Goal: Navigation & Orientation: Find specific page/section

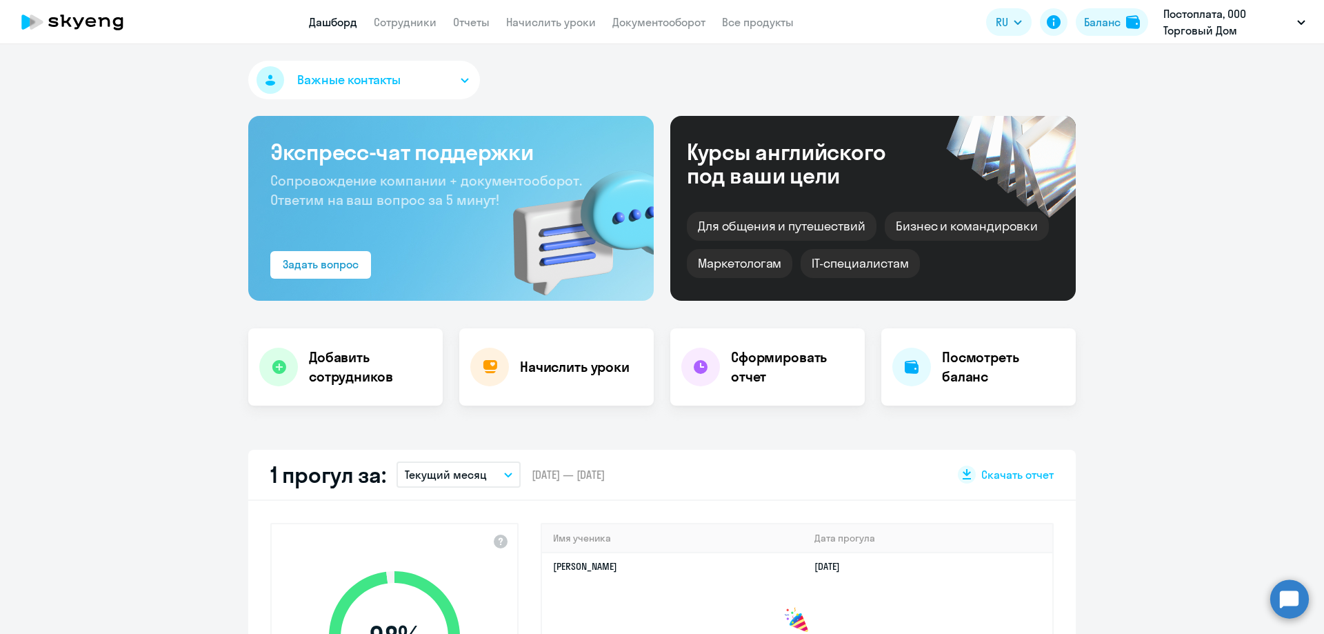
scroll to position [345, 0]
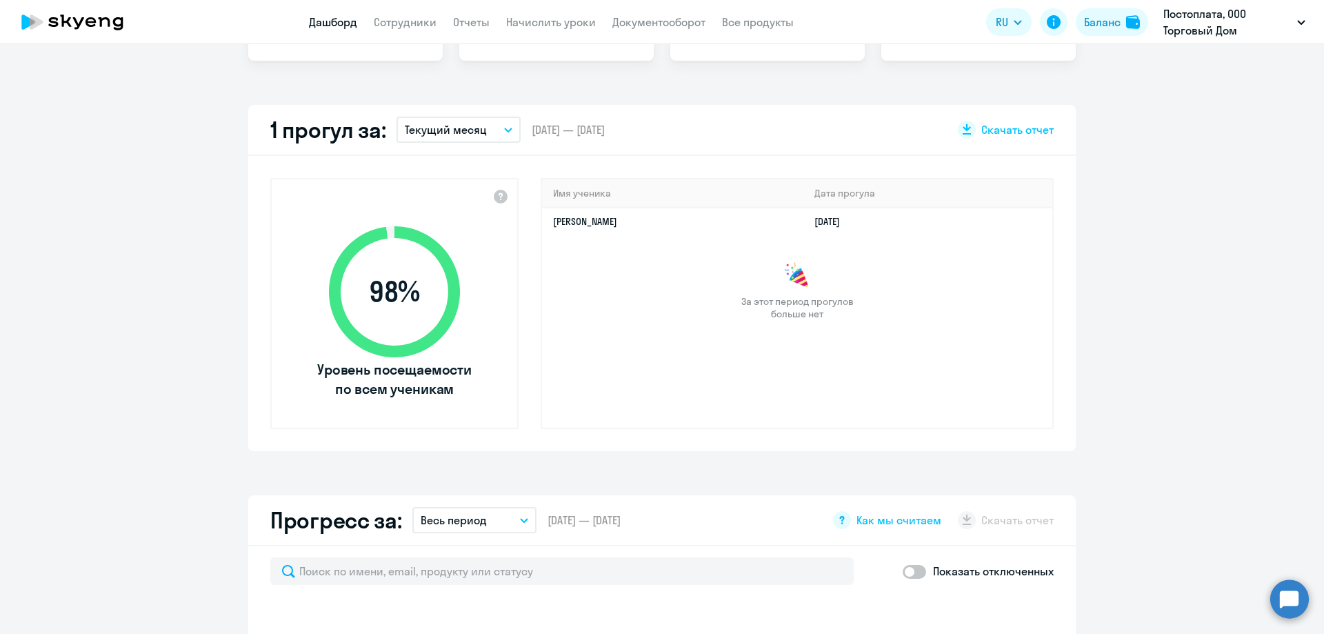
select select "30"
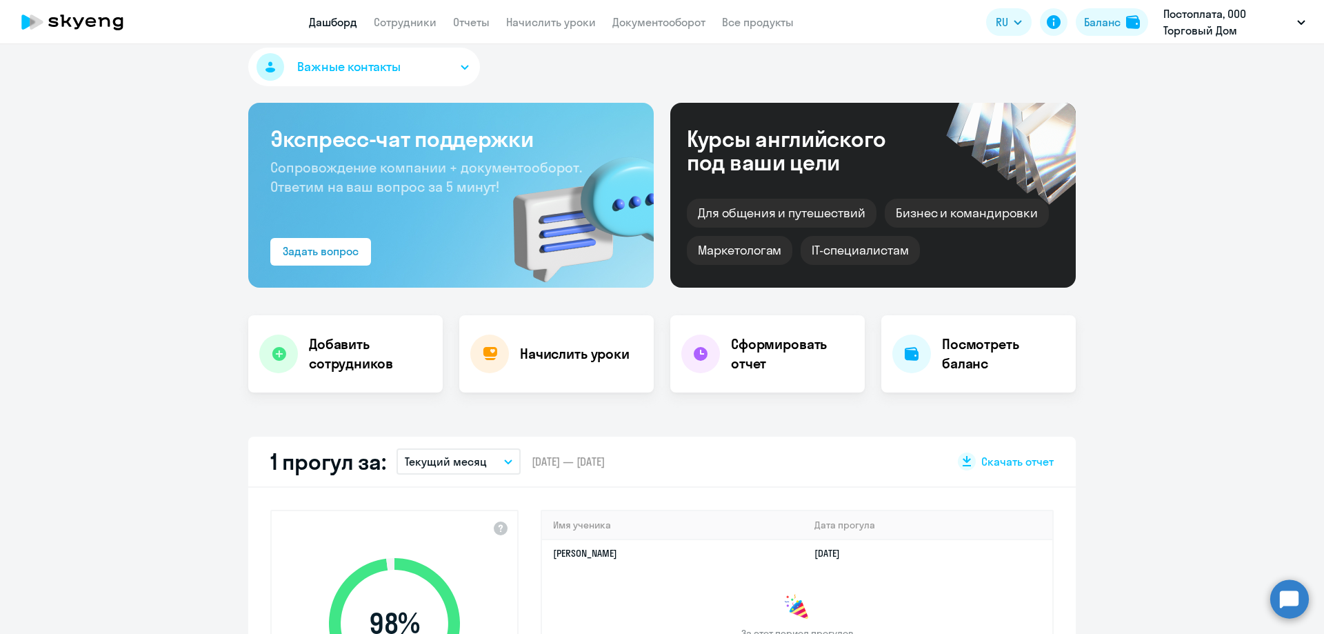
scroll to position [12, 0]
click at [395, 23] on link "Сотрудники" at bounding box center [405, 22] width 63 height 14
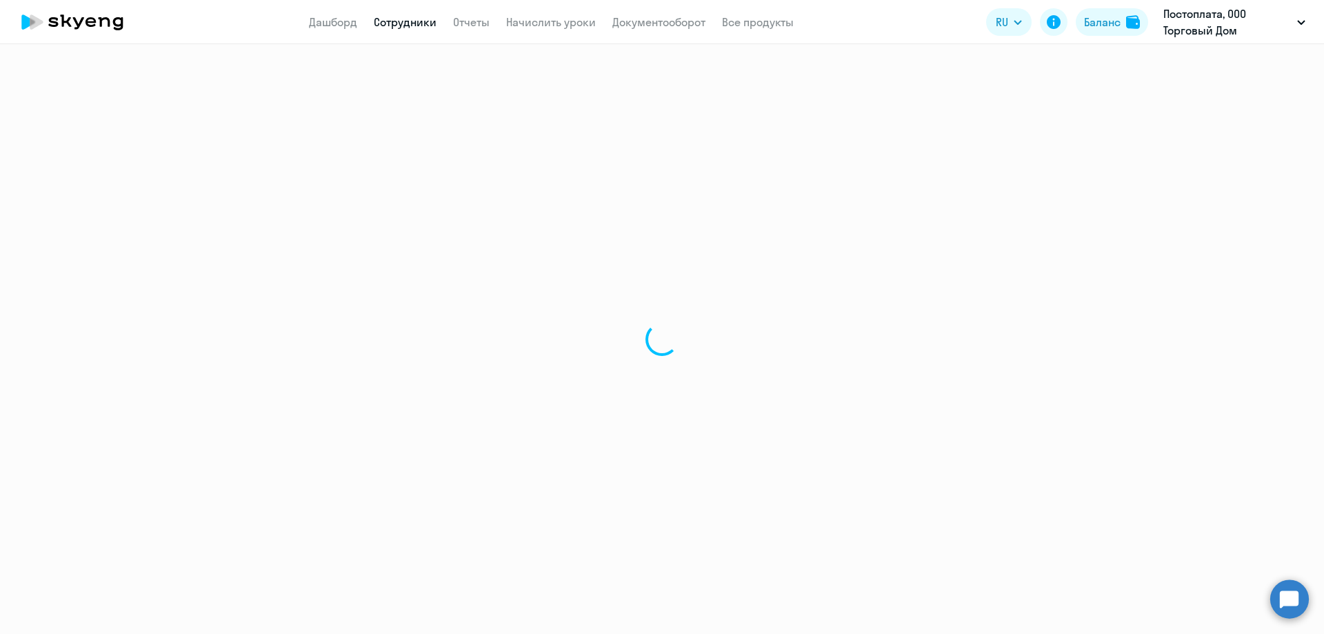
select select "30"
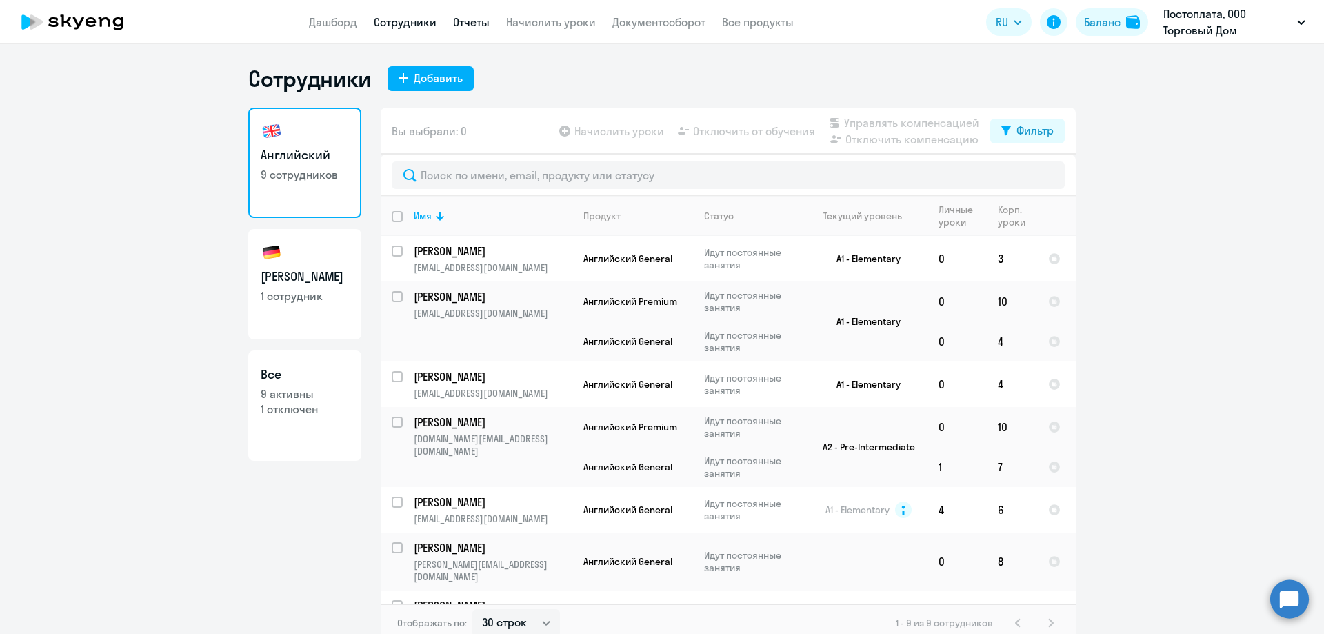
click at [461, 17] on link "Отчеты" at bounding box center [471, 22] width 37 height 14
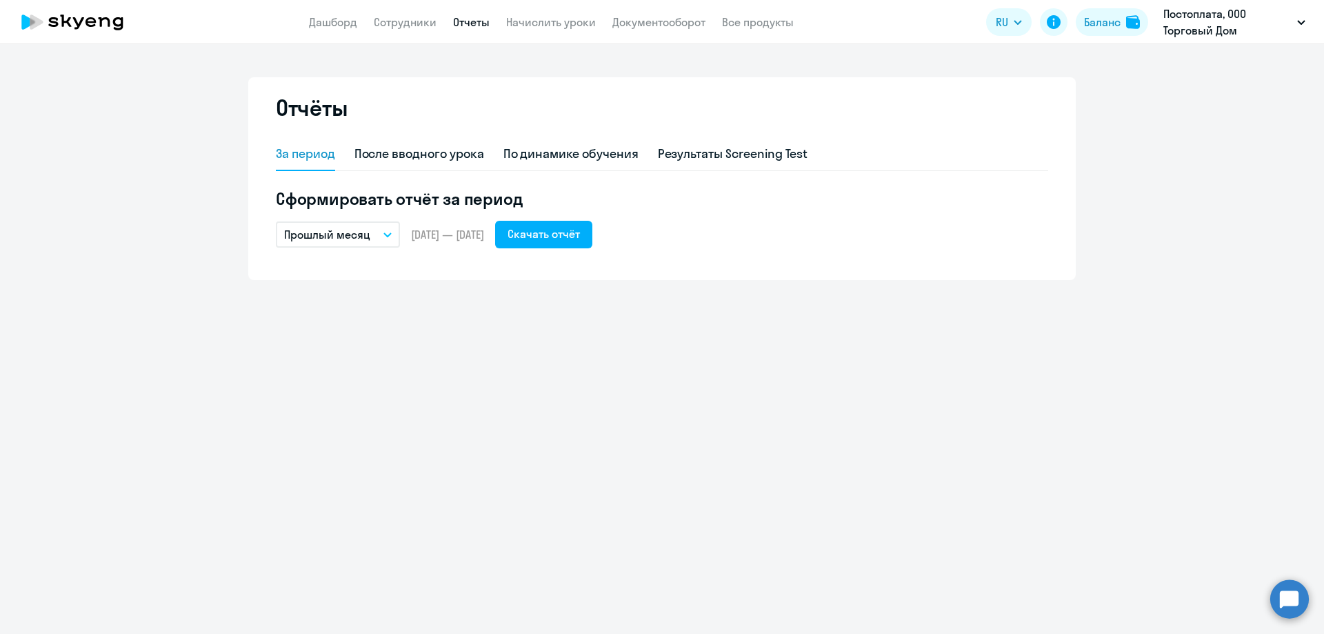
click at [543, 6] on app-header "Дашборд Сотрудники Отчеты Начислить уроки Документооборот Все продукты Дашборд …" at bounding box center [662, 22] width 1324 height 44
click at [772, 13] on app-header "Дашборд Сотрудники Отчеты Начислить уроки Документооборот Все продукты Дашборд …" at bounding box center [662, 22] width 1324 height 44
click at [776, 23] on link "Все продукты" at bounding box center [758, 22] width 72 height 14
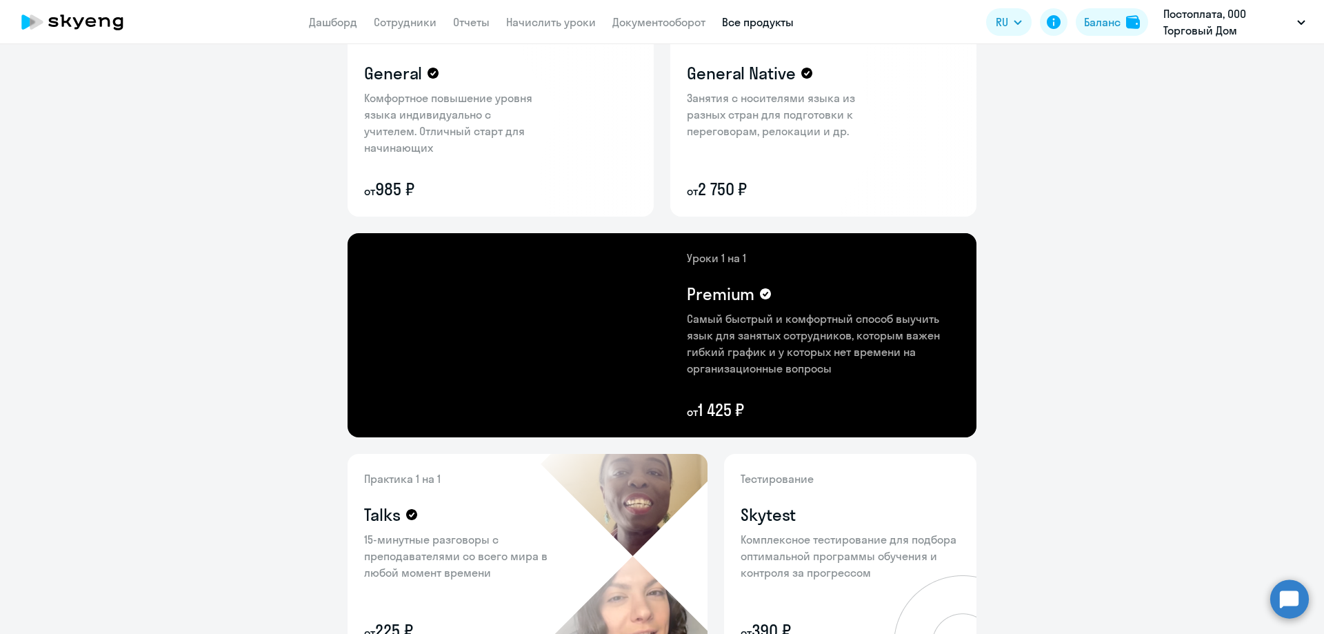
scroll to position [138, 0]
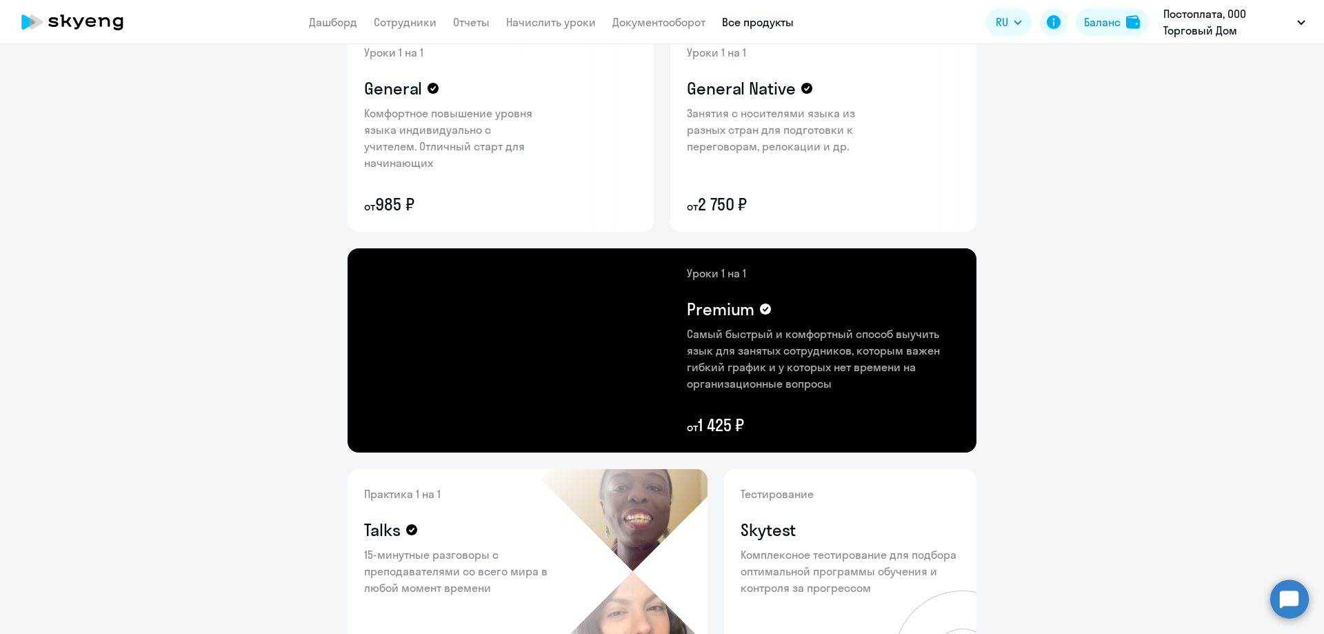
click at [343, 30] on app-header "Дашборд Сотрудники Отчеты Начислить уроки Документооборот Все продукты Дашборд …" at bounding box center [662, 22] width 1324 height 44
click at [335, 20] on link "Дашборд" at bounding box center [333, 22] width 48 height 14
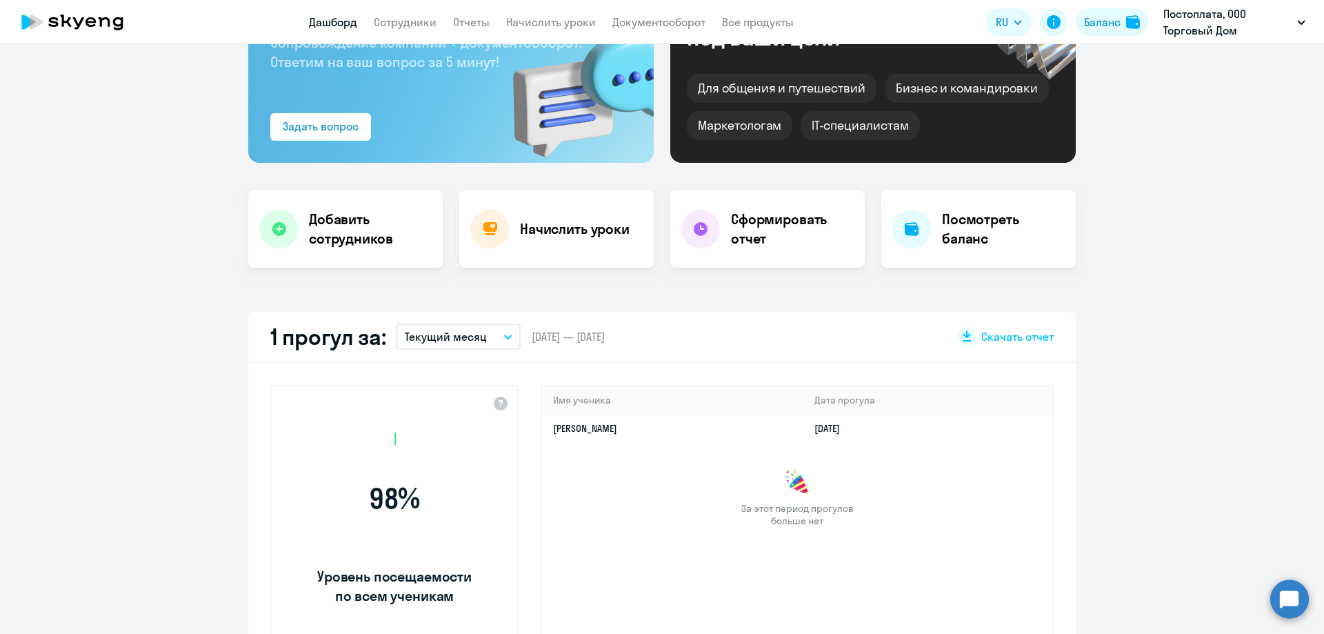
scroll to position [234, 0]
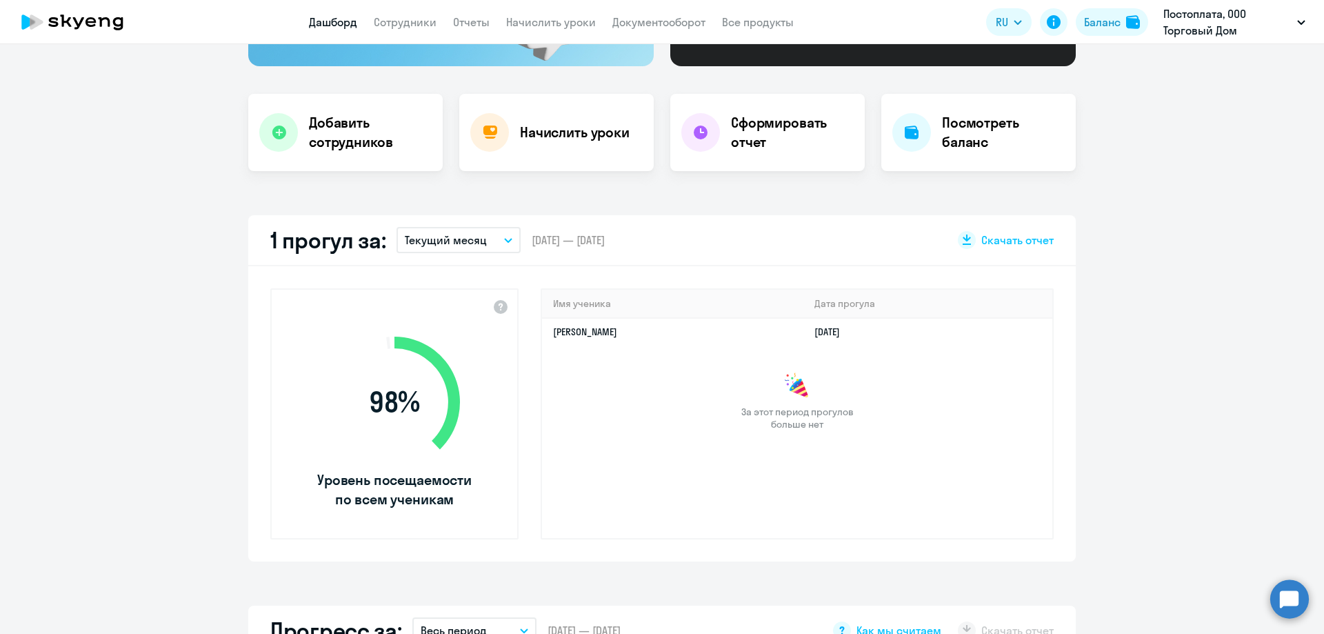
select select "30"
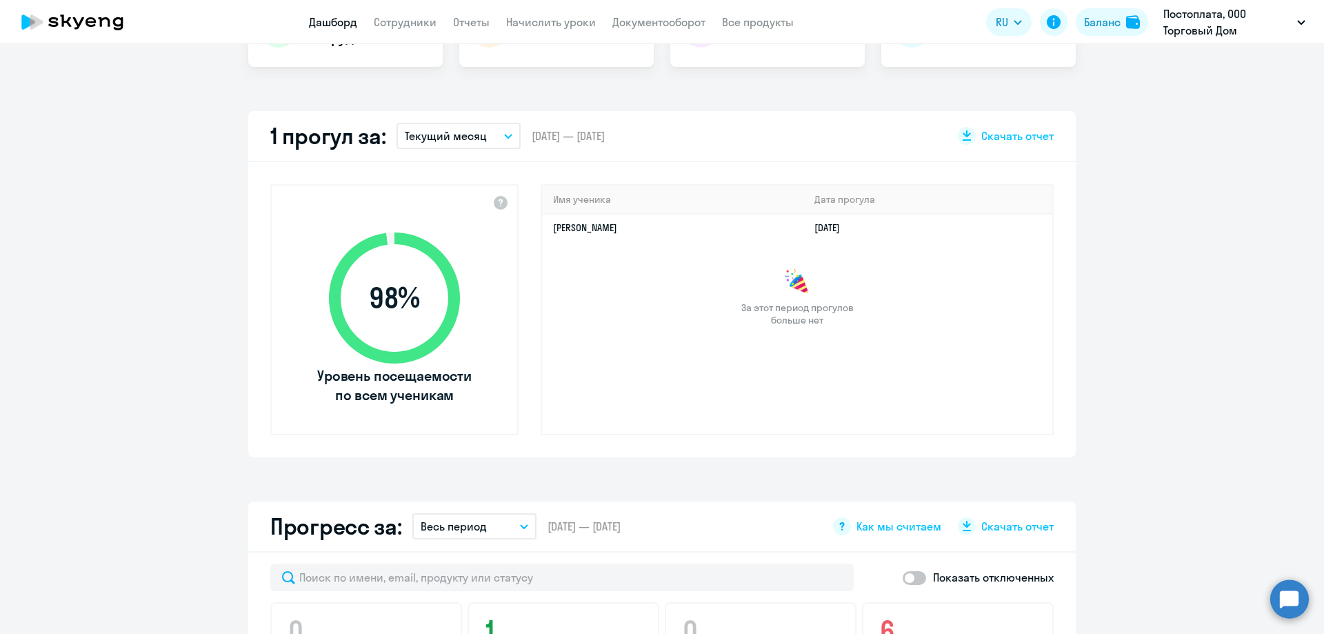
scroll to position [207, 0]
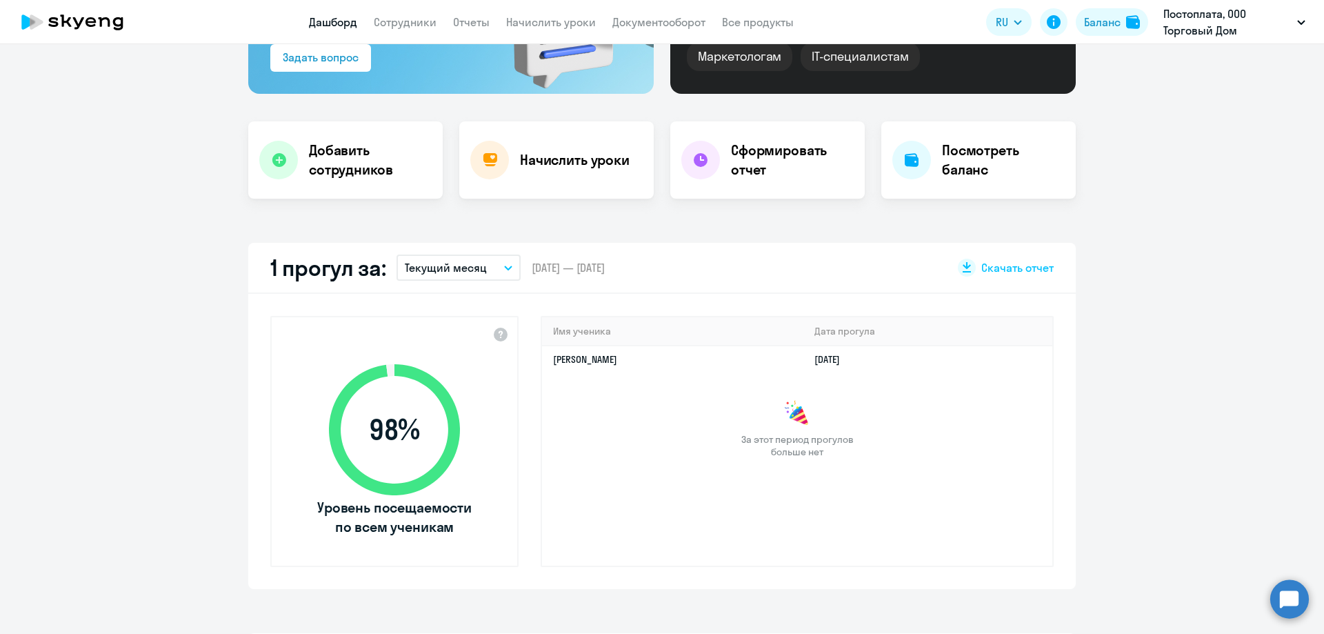
click at [396, 14] on app-menu-item-link "Сотрудники" at bounding box center [405, 22] width 63 height 17
click at [396, 23] on link "Сотрудники" at bounding box center [405, 22] width 63 height 14
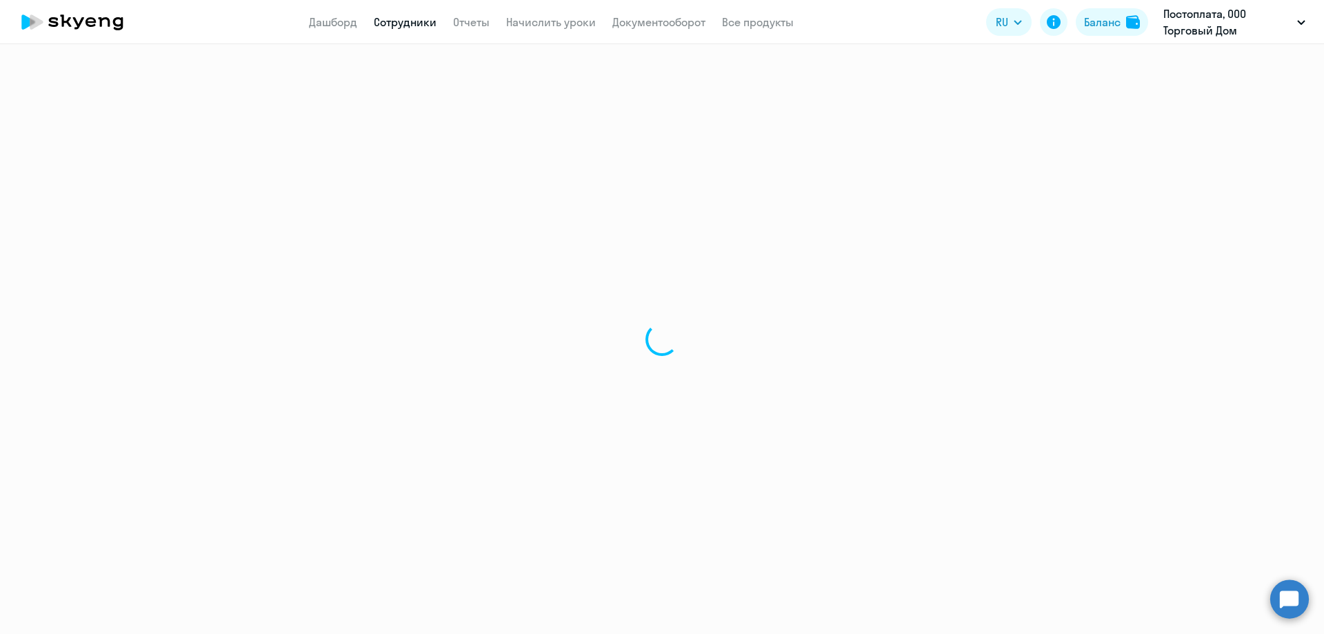
select select "30"
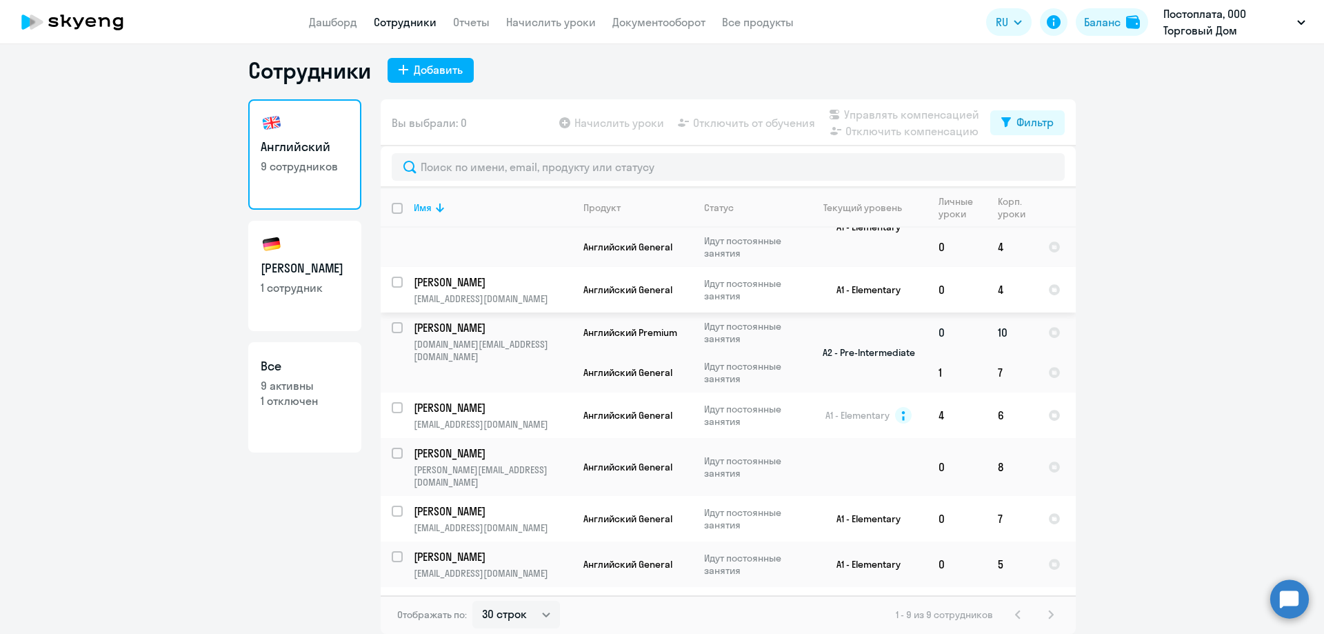
scroll to position [111, 0]
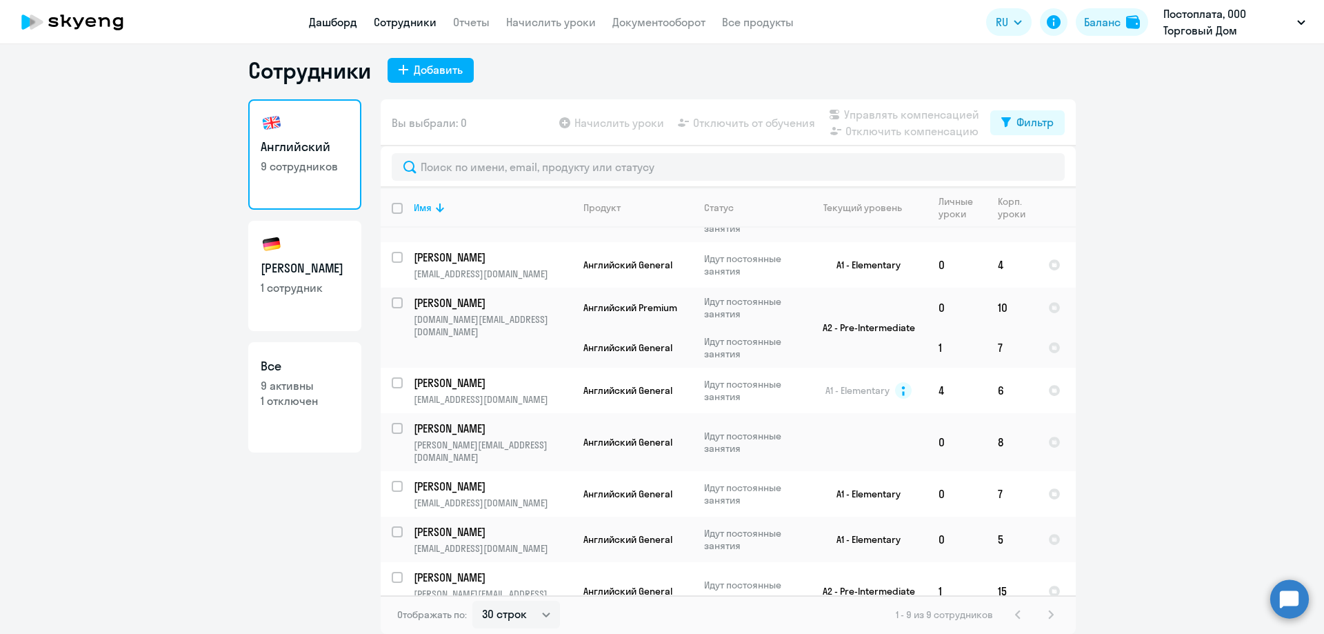
click at [321, 26] on link "Дашборд" at bounding box center [333, 22] width 48 height 14
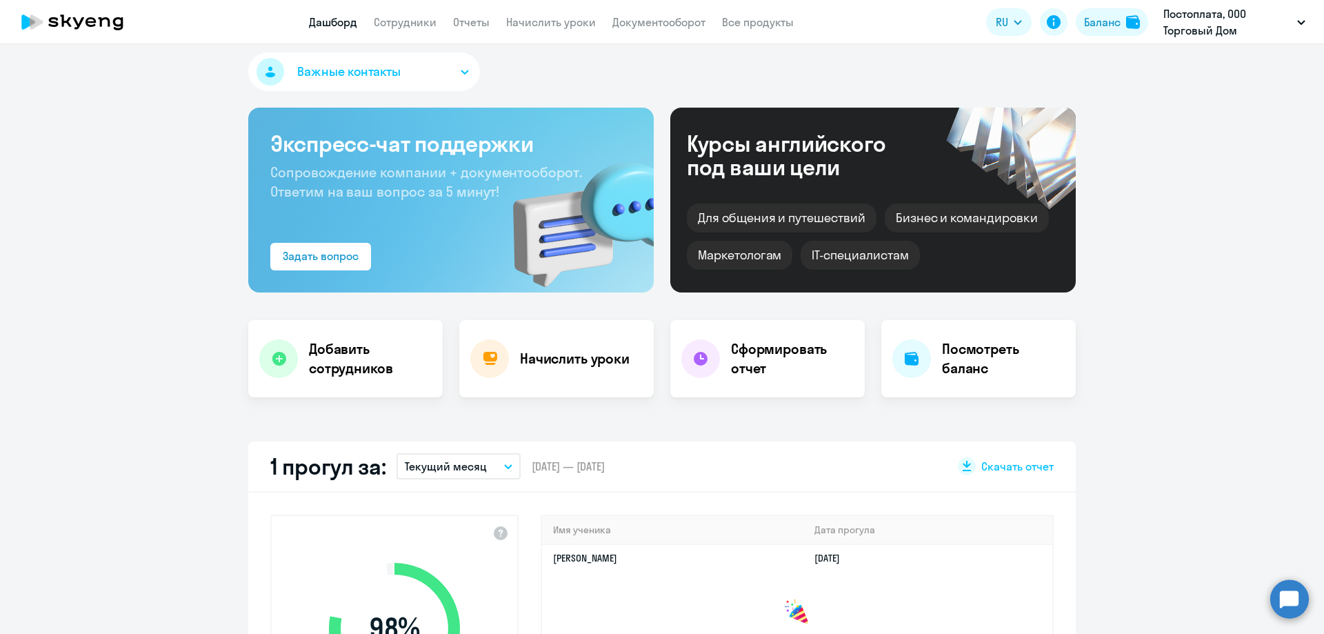
select select "30"
click at [418, 28] on link "Сотрудники" at bounding box center [405, 22] width 63 height 14
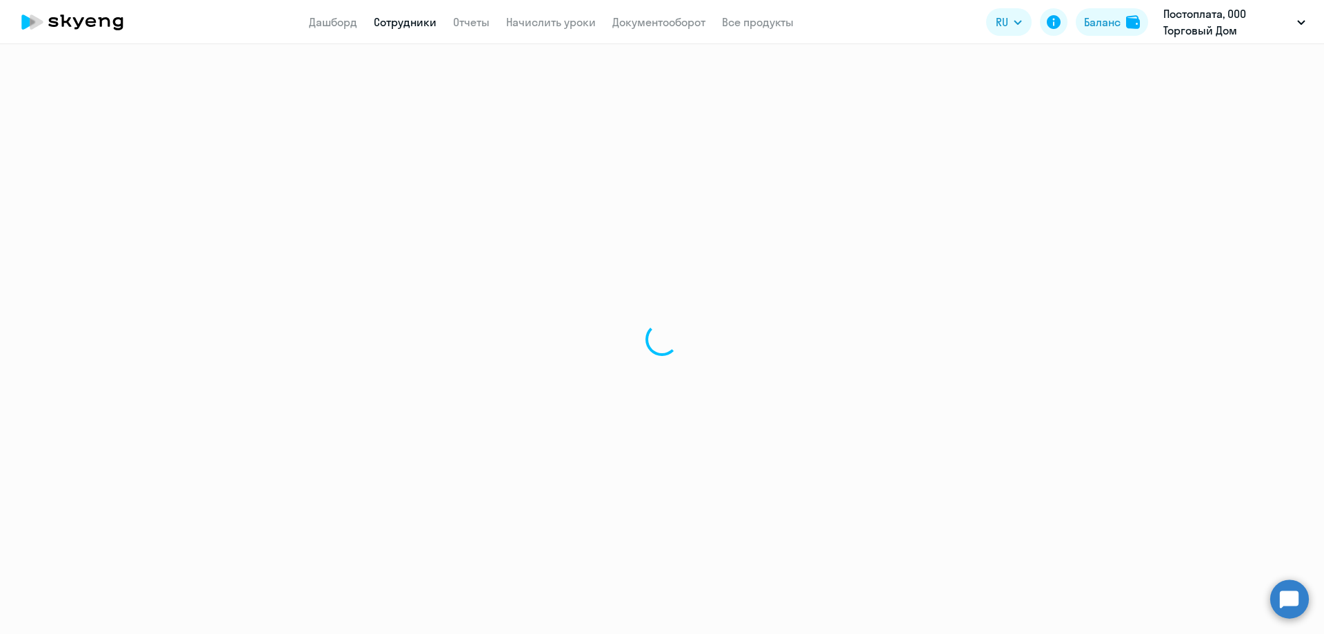
select select "30"
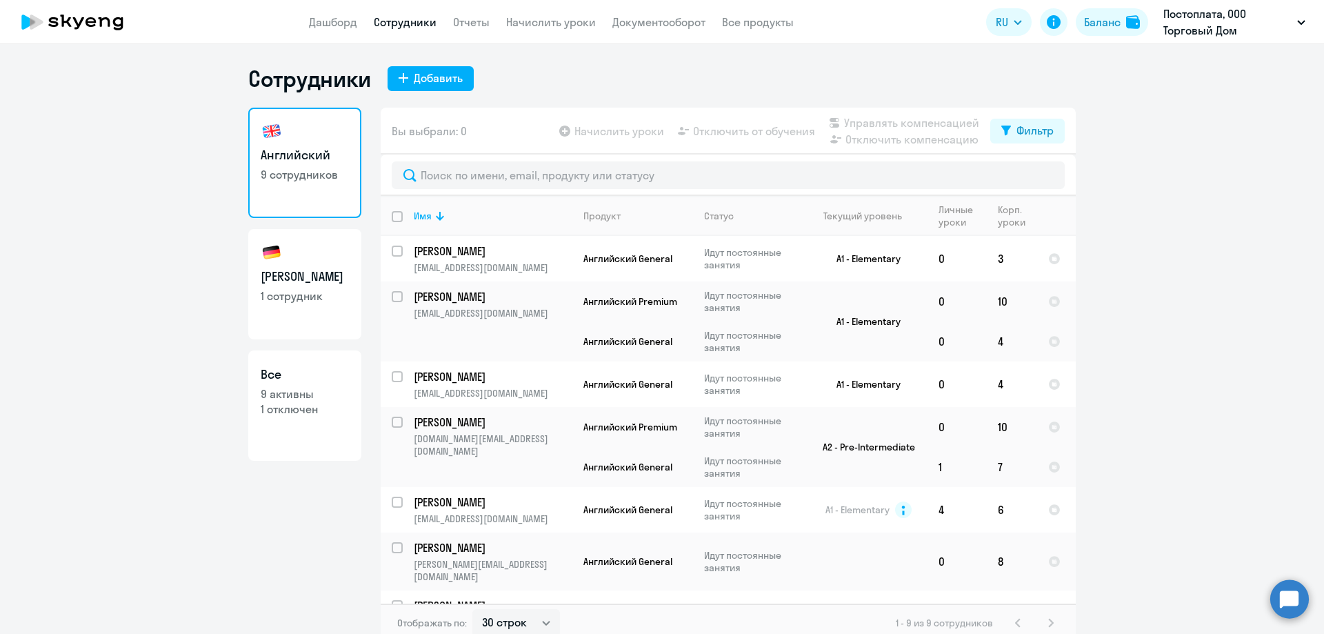
click at [324, 292] on p "1 сотрудник" at bounding box center [305, 295] width 88 height 15
select select "30"
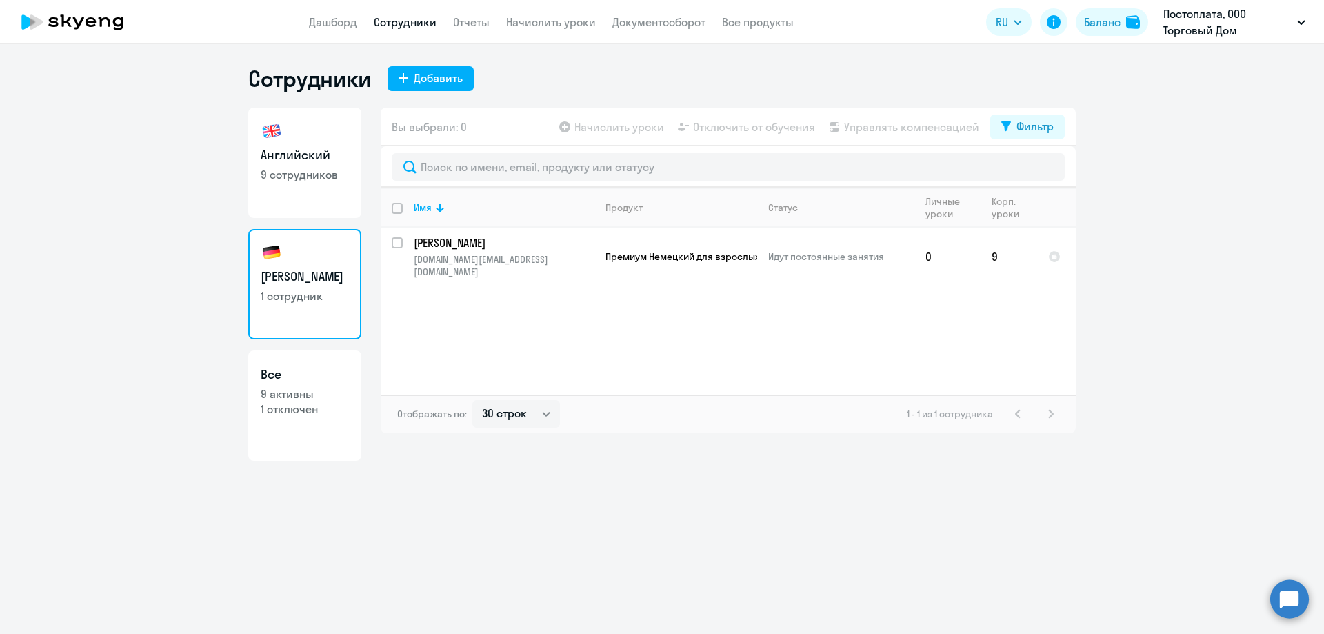
click at [321, 159] on h3 "Английский" at bounding box center [305, 155] width 88 height 18
select select "30"
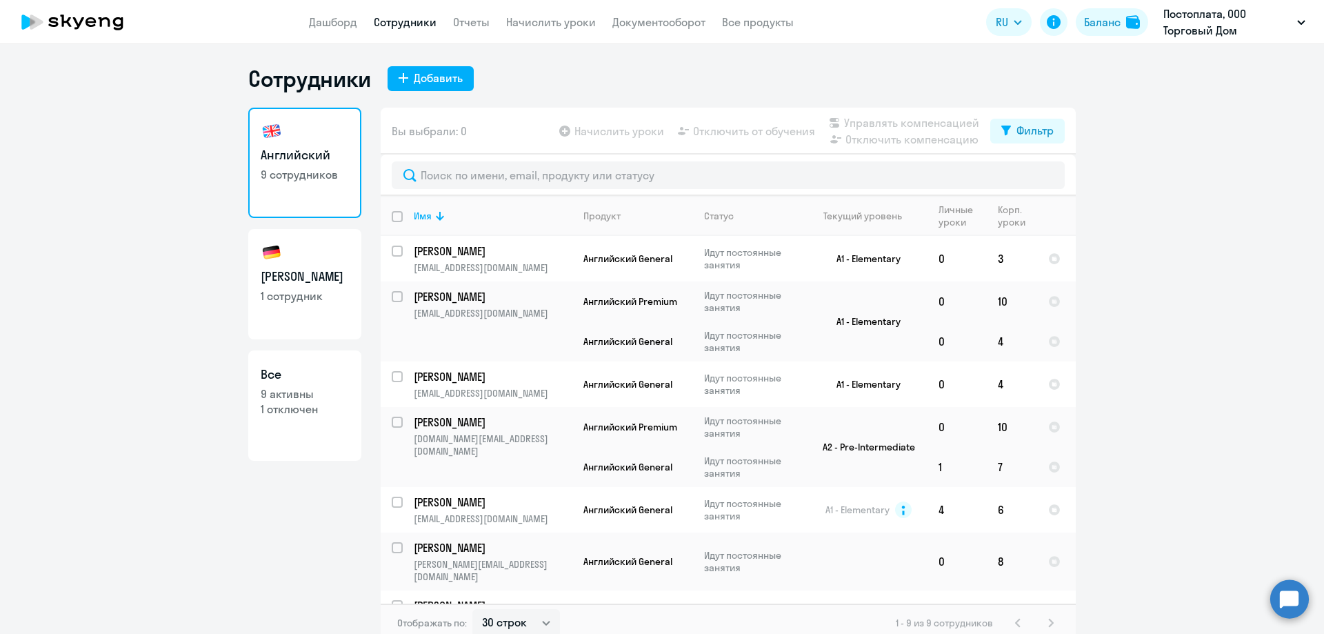
click at [299, 314] on link "Немецкий 1 сотрудник" at bounding box center [304, 284] width 113 height 110
select select "30"
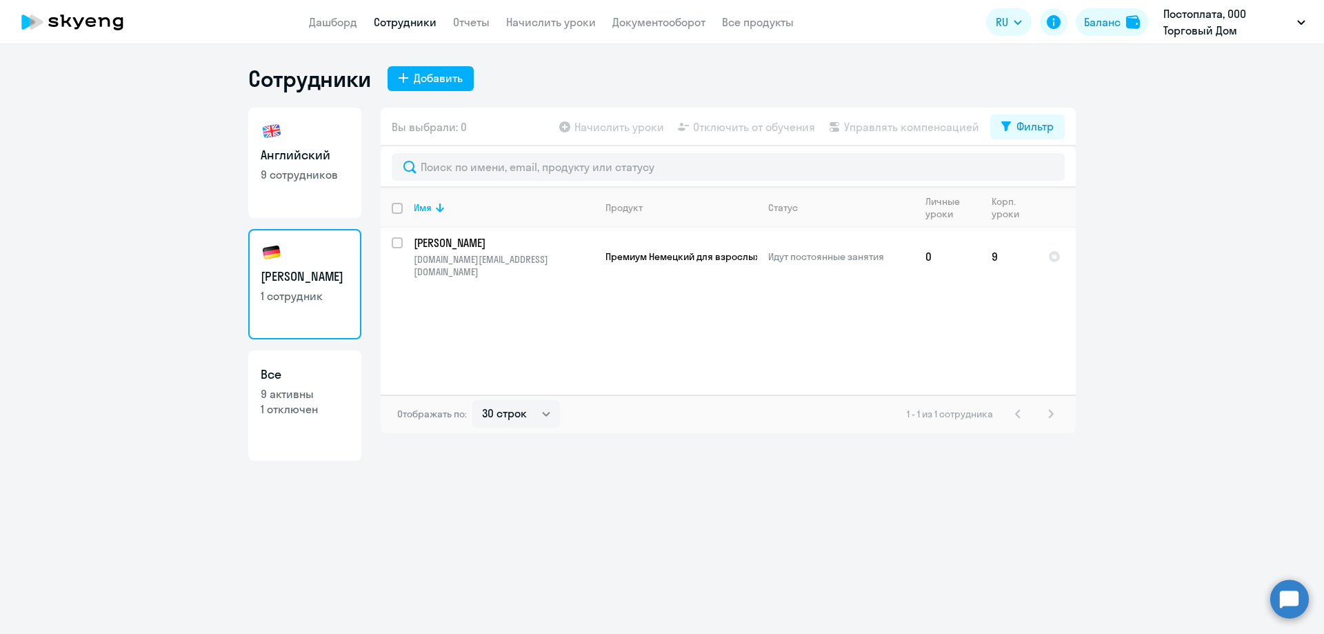
click at [312, 170] on p "9 сотрудников" at bounding box center [305, 174] width 88 height 15
select select "30"
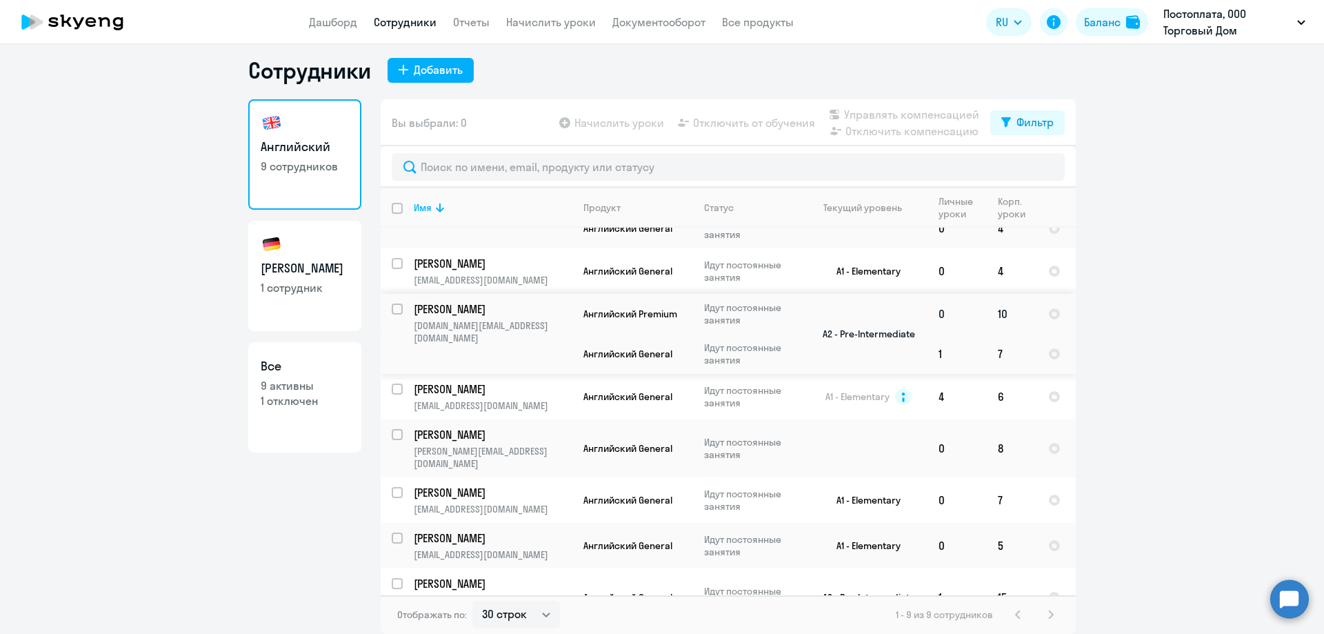
scroll to position [111, 0]
